Goal: Check status: Check status

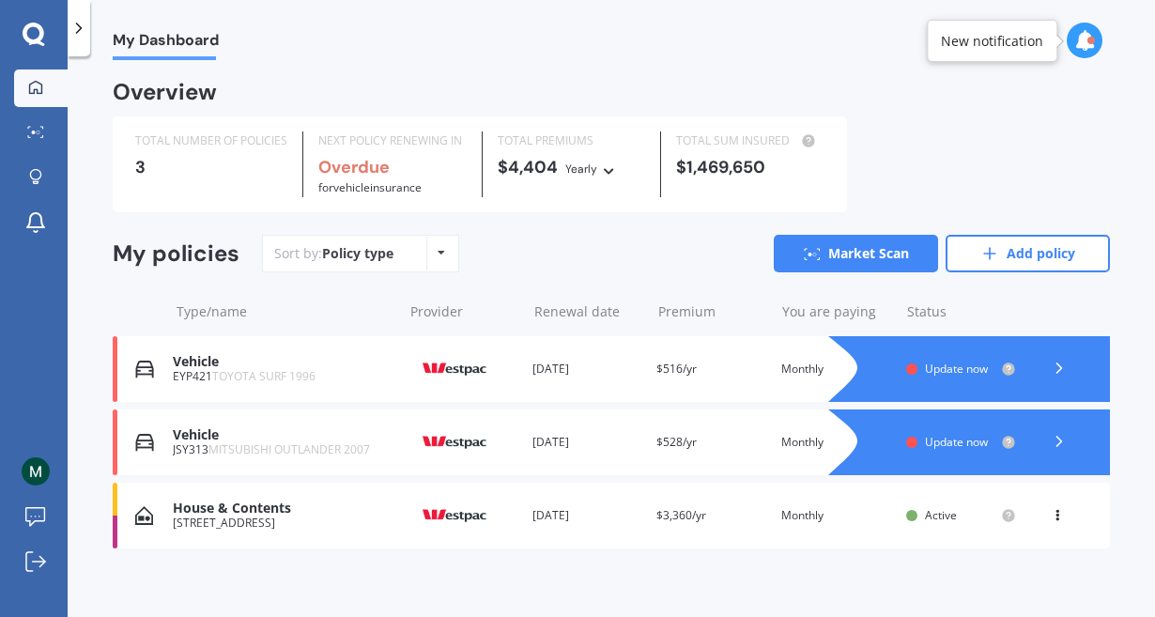
click at [1080, 41] on icon at bounding box center [1084, 40] width 21 height 21
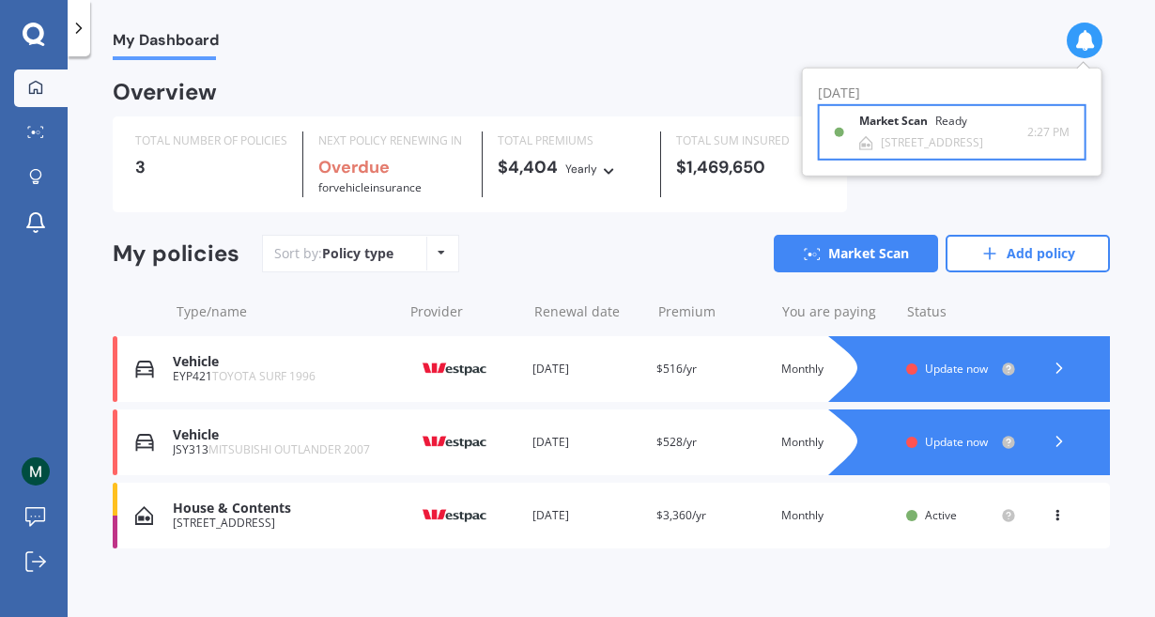
click at [876, 121] on b "Market Scan" at bounding box center [897, 121] width 76 height 13
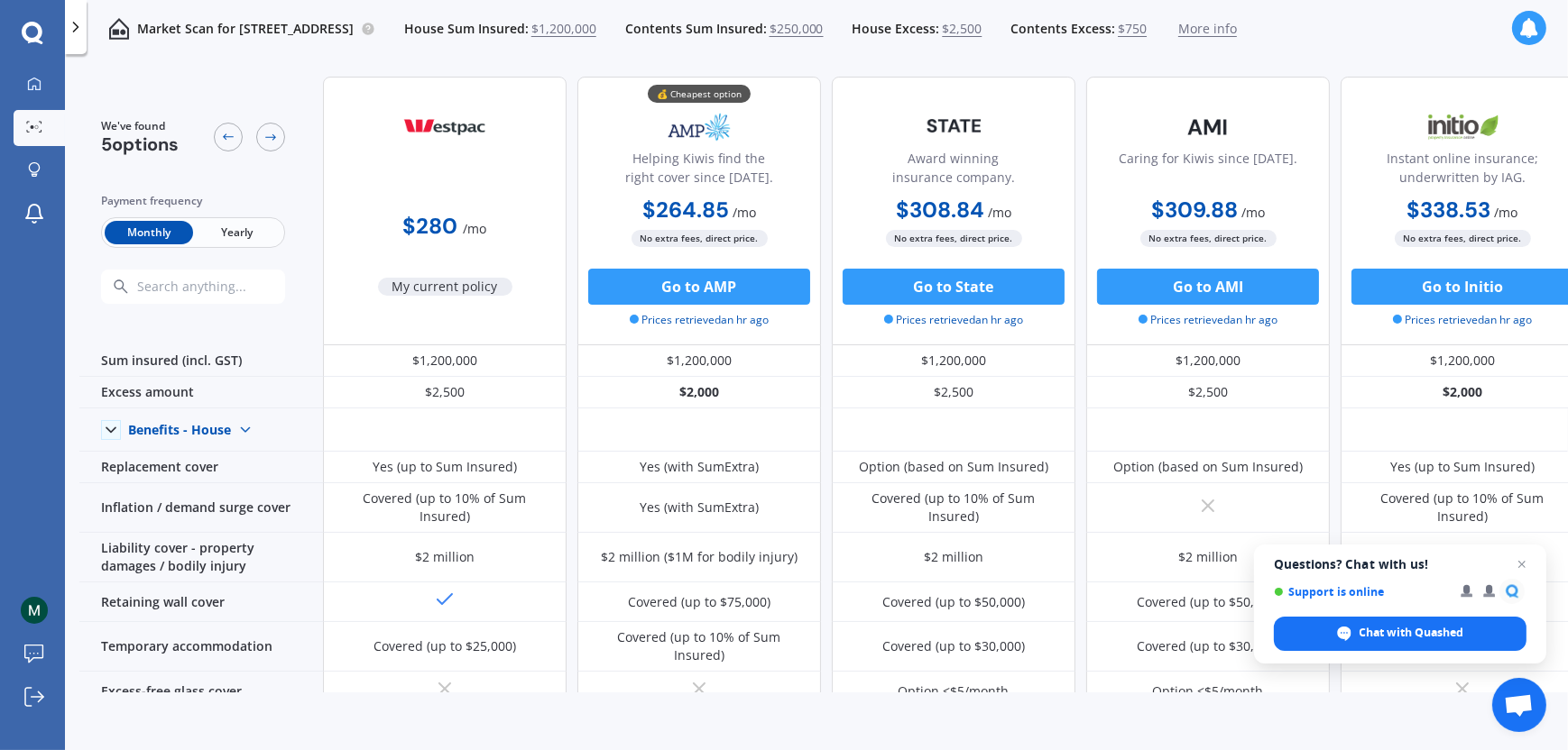
click at [229, 230] on span "Yearly" at bounding box center [237, 232] width 88 height 23
